Goal: Information Seeking & Learning: Learn about a topic

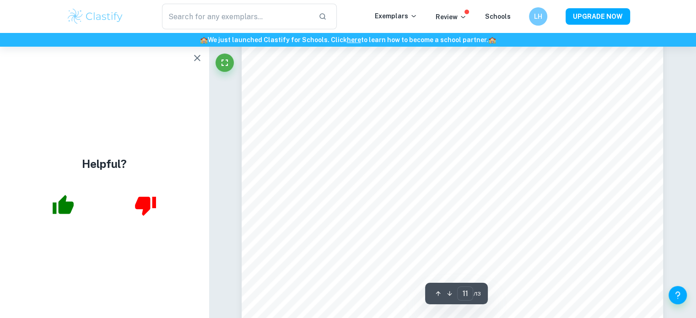
scroll to position [6272, 0]
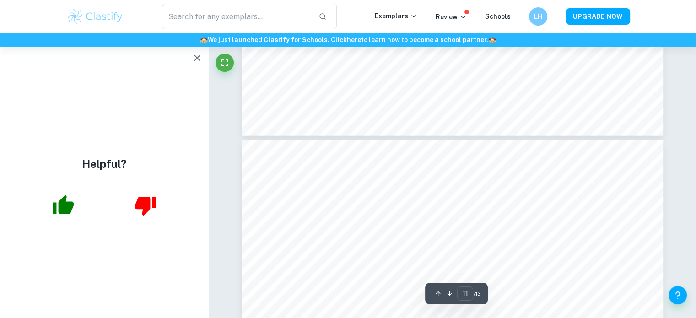
type input "10"
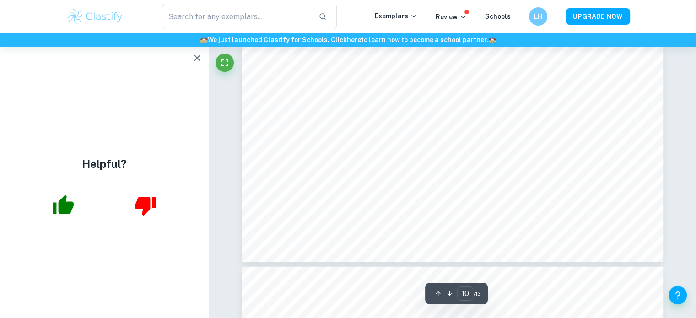
scroll to position [6042, 0]
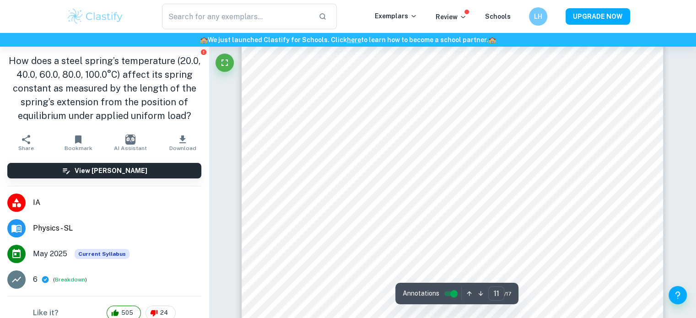
scroll to position [6444, 0]
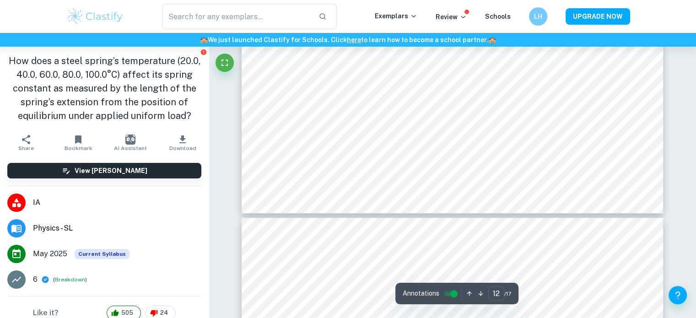
type input "13"
